Goal: Information Seeking & Learning: Find specific page/section

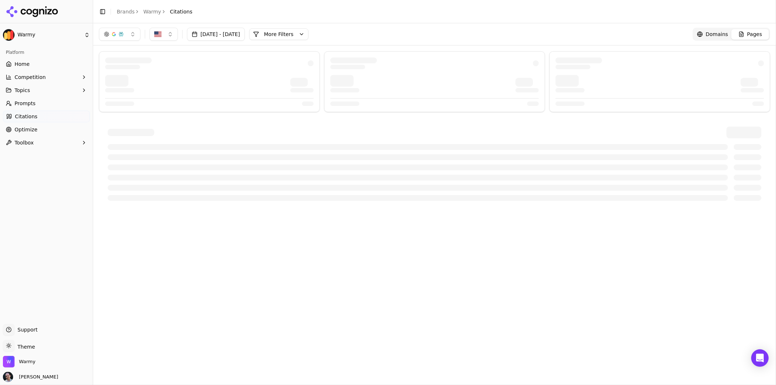
click at [68, 64] on link "Home" at bounding box center [46, 64] width 87 height 12
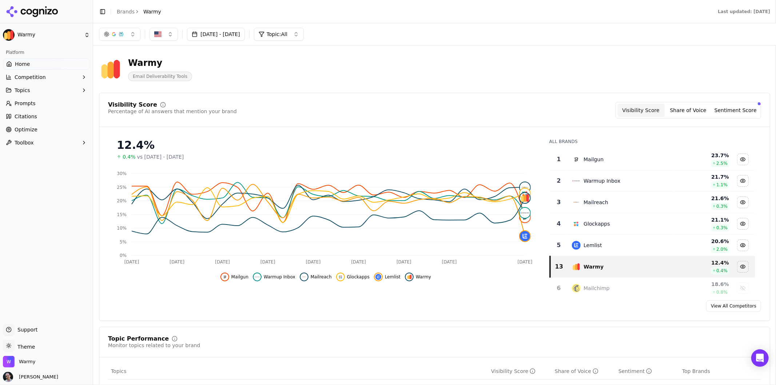
click at [52, 119] on link "Citations" at bounding box center [46, 117] width 87 height 12
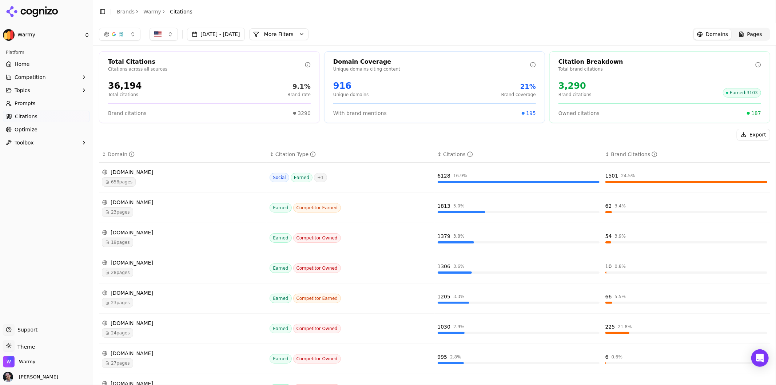
click at [746, 41] on div "[DATE] - [DATE] More More Filters Domains Pages" at bounding box center [434, 34] width 683 height 22
click at [746, 38] on link "Pages" at bounding box center [750, 34] width 38 height 11
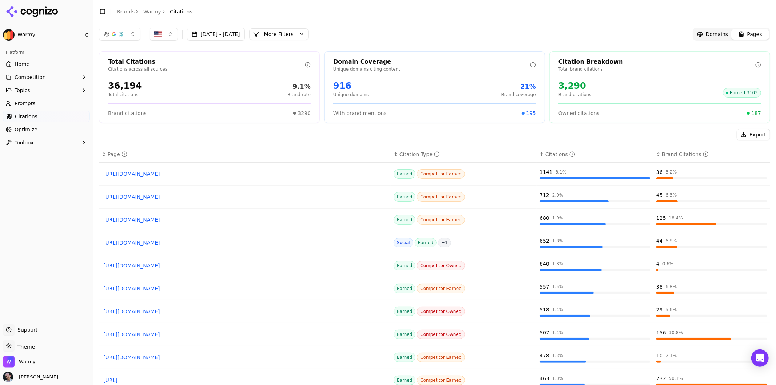
click at [302, 37] on button "More Filters" at bounding box center [278, 34] width 59 height 12
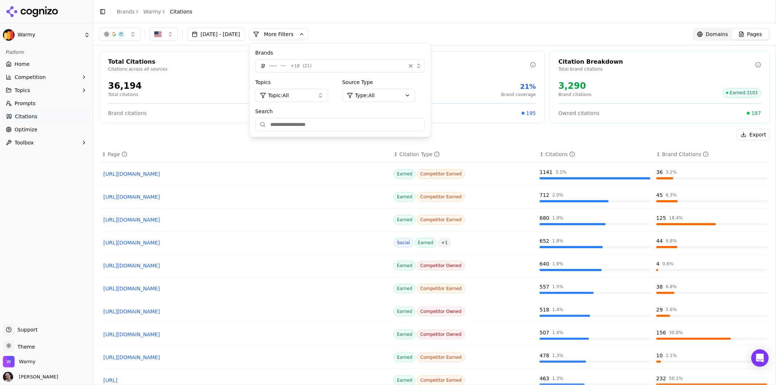
click at [319, 128] on input "Search" at bounding box center [340, 124] width 170 height 13
type input "*****"
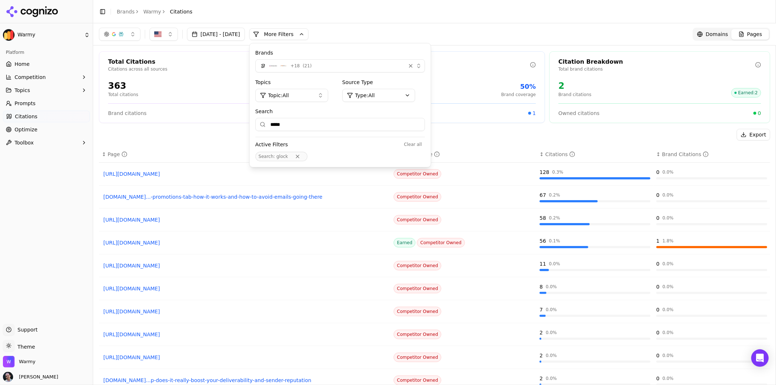
click at [223, 141] on div "Export ↕ Page ↕ Citation Type ↕ Citations ↕ Brand Citations [URL][DOMAIN_NAME] …" at bounding box center [434, 271] width 671 height 285
click at [474, 44] on div "[DATE] - [DATE] More More Filters Brands + 18 ( 21 ) Topics Topic: All Source T…" at bounding box center [434, 34] width 683 height 22
click at [173, 177] on link "[URL][DOMAIN_NAME]" at bounding box center [244, 173] width 283 height 7
click at [384, 10] on header "Toggle Sidebar Brands Warmy Citations" at bounding box center [434, 11] width 683 height 23
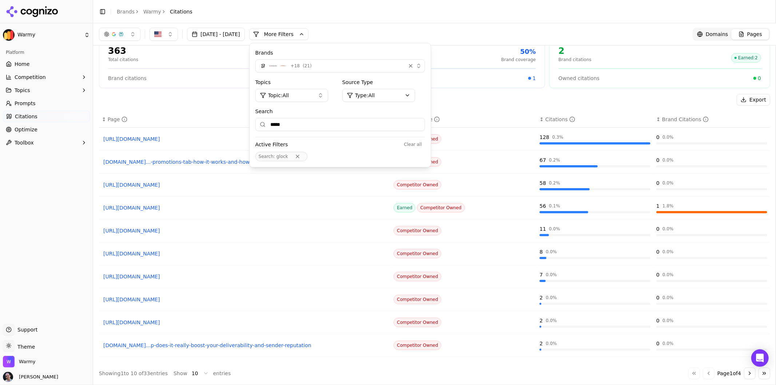
click at [33, 62] on link "Home" at bounding box center [46, 64] width 87 height 12
